Goal: Task Accomplishment & Management: Use online tool/utility

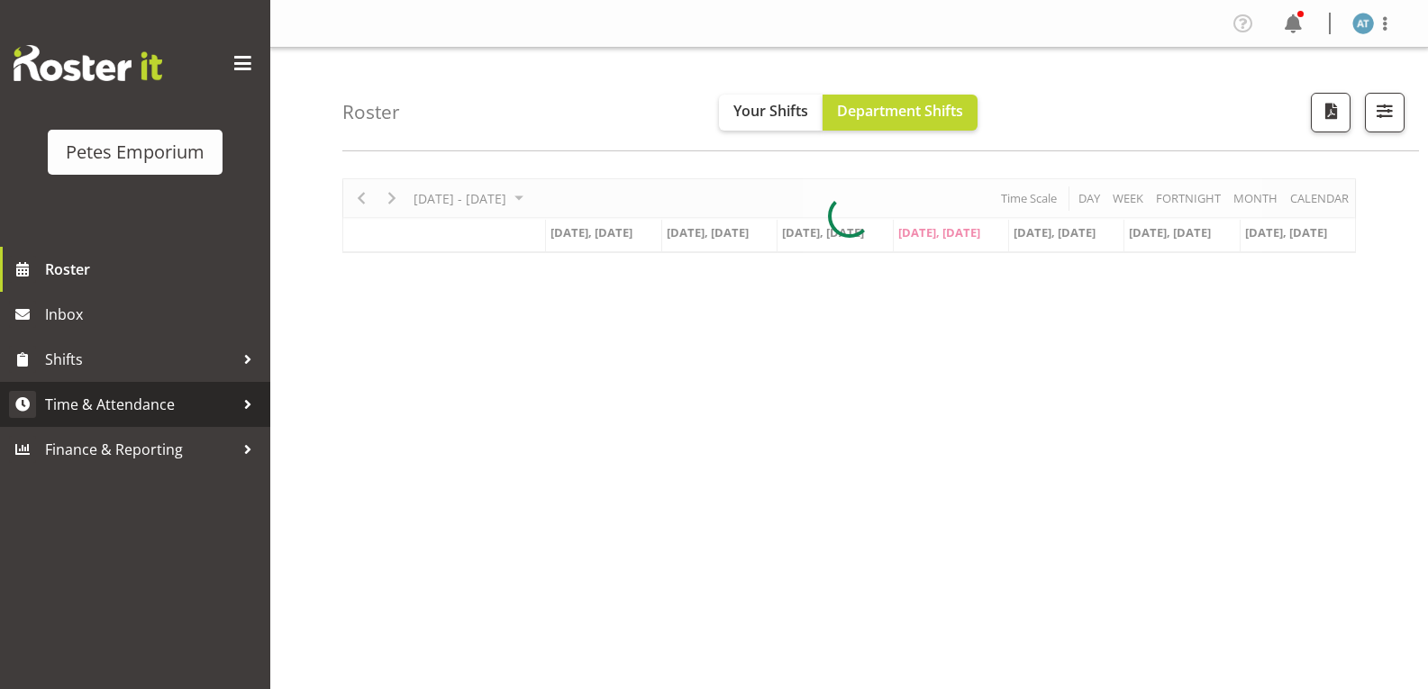
click at [187, 413] on span "Time & Attendance" at bounding box center [139, 404] width 189 height 27
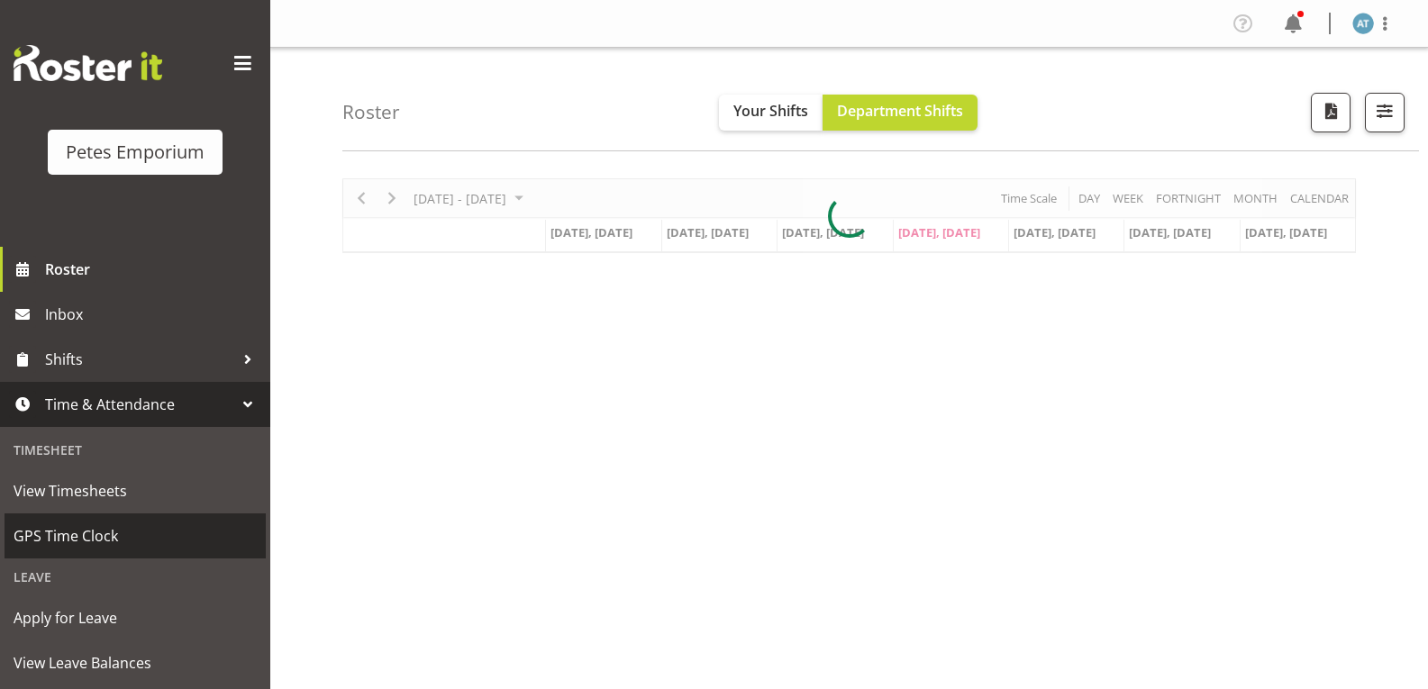
click at [159, 525] on span "GPS Time Clock" at bounding box center [135, 535] width 243 height 27
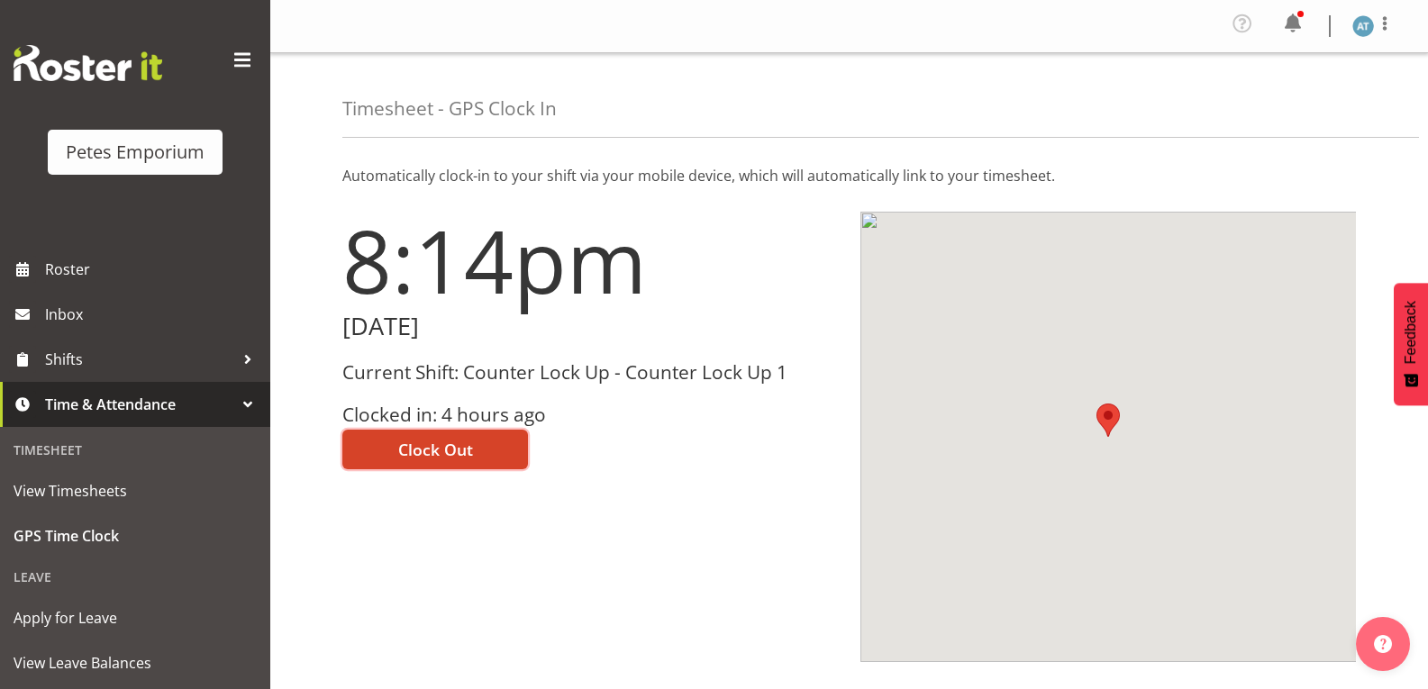
click at [500, 443] on button "Clock Out" at bounding box center [435, 450] width 186 height 40
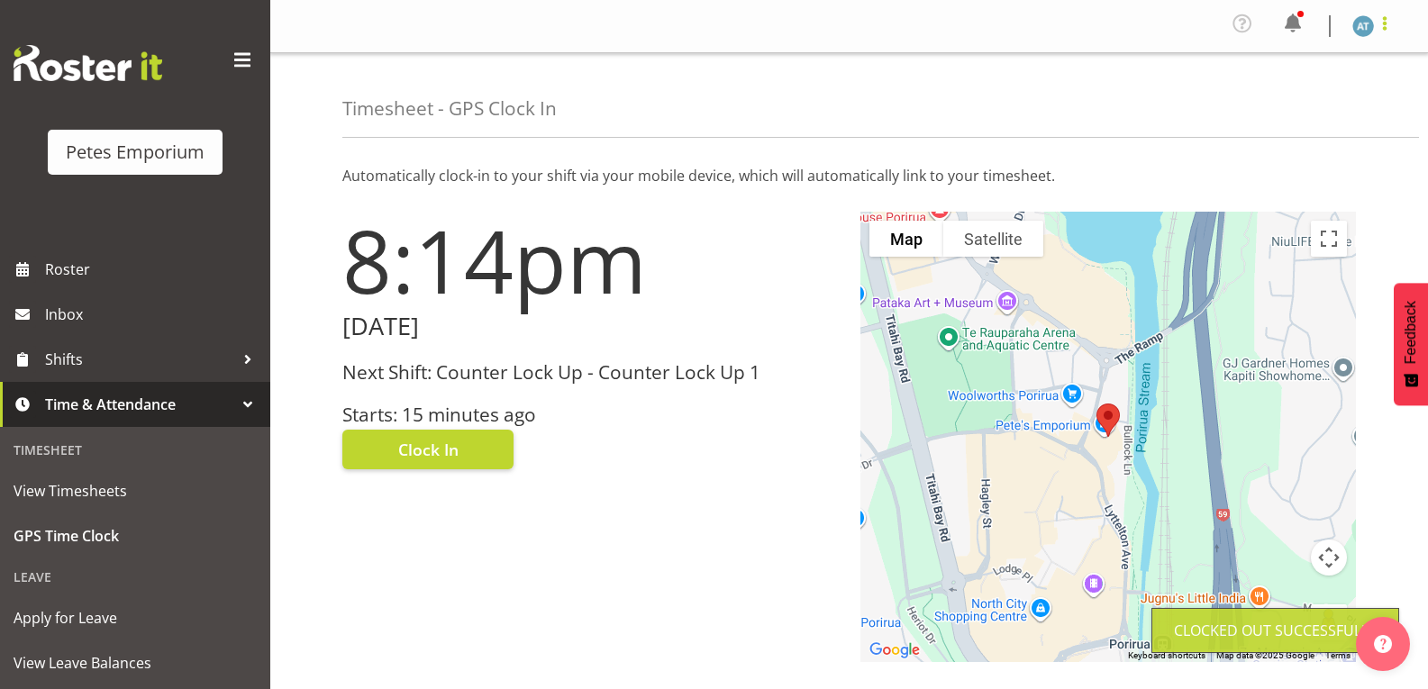
click at [1390, 26] on span at bounding box center [1385, 24] width 22 height 22
click at [1372, 110] on link "Log Out" at bounding box center [1308, 99] width 173 height 32
